Goal: Find specific page/section: Find specific page/section

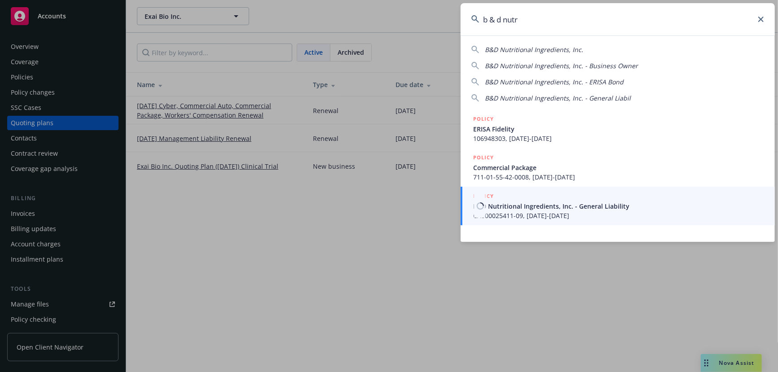
type input "b & d nutr"
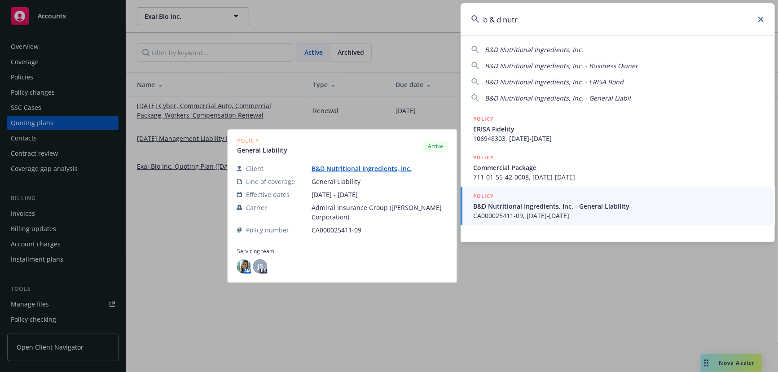
click at [556, 214] on span "CA000025411-09, [DATE]-[DATE]" at bounding box center [618, 215] width 291 height 9
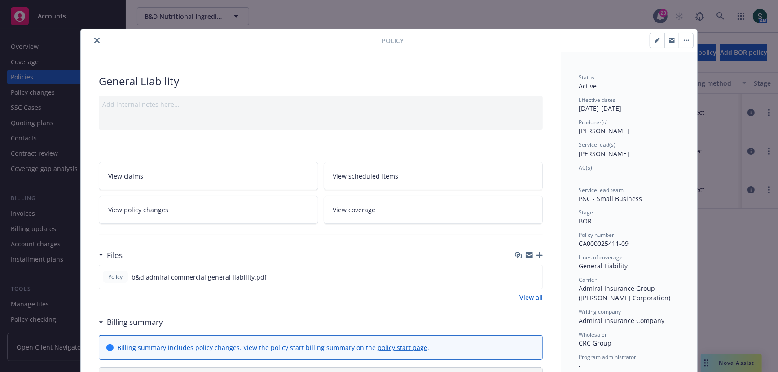
click at [98, 36] on button "close" at bounding box center [97, 40] width 11 height 11
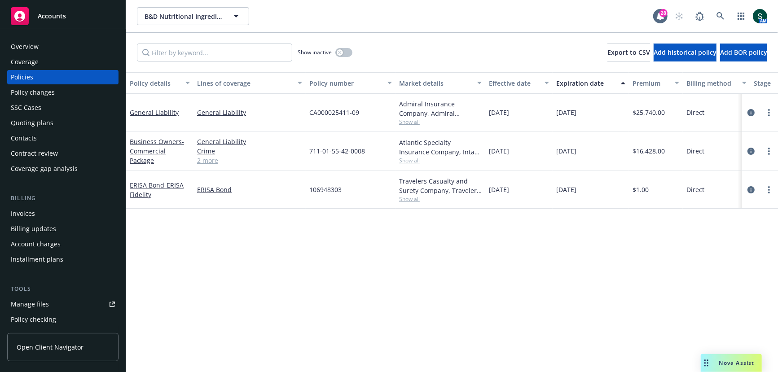
click at [39, 124] on div "Quoting plans" at bounding box center [32, 123] width 43 height 14
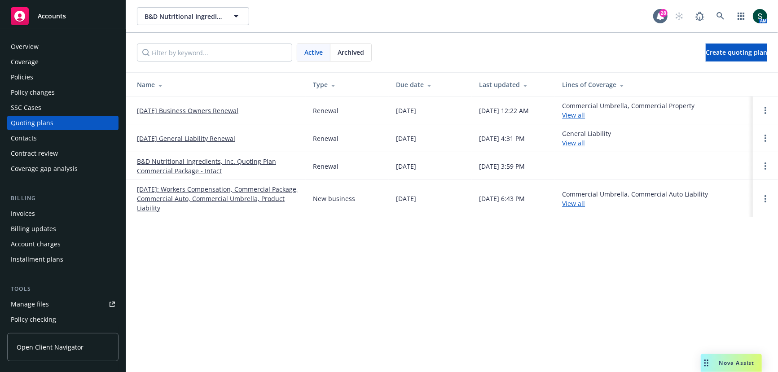
click at [201, 187] on link "[DATE]: Workers Compensation, Commercial Package, Commercial Auto, Commercial U…" at bounding box center [218, 198] width 162 height 28
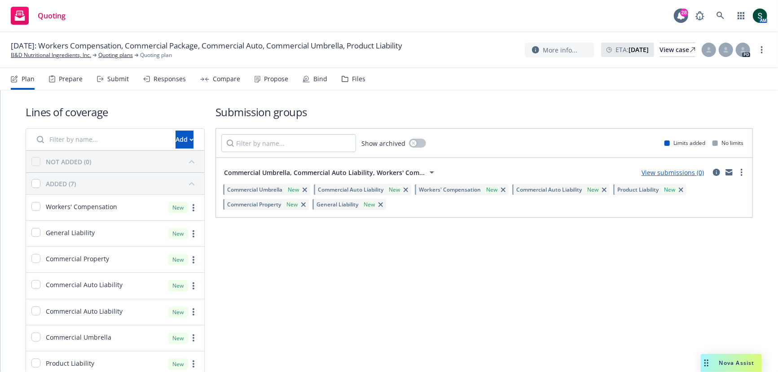
click at [355, 79] on div "Files" at bounding box center [358, 78] width 13 height 7
